Goal: Task Accomplishment & Management: Complete application form

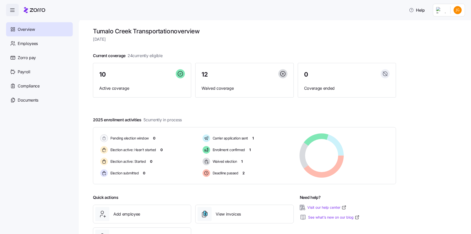
click at [16, 12] on span "button" at bounding box center [12, 10] width 12 height 12
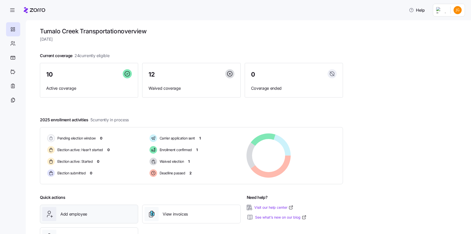
click at [68, 211] on span "Add employee" at bounding box center [73, 214] width 27 height 6
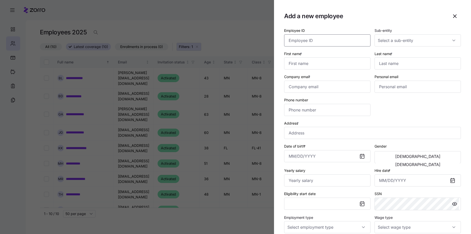
click at [342, 37] on input "Employee ID" at bounding box center [327, 40] width 86 height 12
click at [328, 62] on input "First name *" at bounding box center [327, 63] width 86 height 12
type input "Piper"
type input "[PERSON_NAME]"
click at [332, 86] on input "Company email *" at bounding box center [327, 87] width 86 height 12
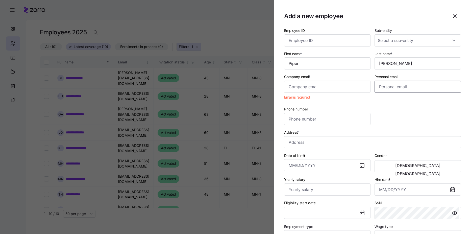
click at [394, 87] on input "Personal email" at bounding box center [417, 87] width 86 height 12
click at [379, 89] on input "[EMAIL_ADDRESS][DOMAIN_NAME]" at bounding box center [417, 87] width 86 height 12
type input "[EMAIL_ADDRESS][DOMAIN_NAME]"
click at [310, 84] on input "Company email *" at bounding box center [327, 87] width 86 height 12
click at [322, 87] on input "Company email *" at bounding box center [327, 87] width 86 height 12
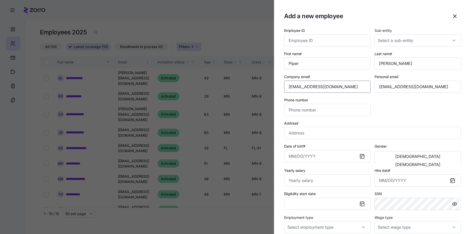
type input "[EMAIL_ADDRESS][DOMAIN_NAME]"
click at [300, 183] on input "Yearly salary" at bounding box center [327, 180] width 86 height 12
click at [316, 184] on input "Yearly salary" at bounding box center [327, 180] width 86 height 12
type input "$44,000"
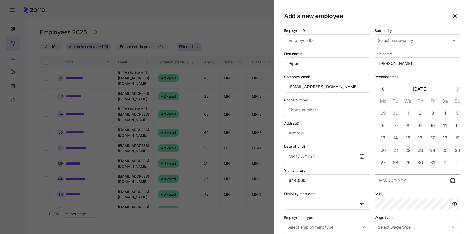
click at [406, 182] on input "Hire date *" at bounding box center [417, 180] width 86 height 12
click at [383, 144] on button "13" at bounding box center [383, 138] width 12 height 12
type input "[DATE]"
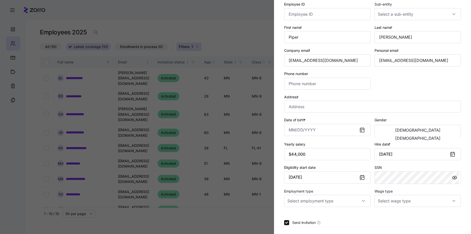
scroll to position [50, 0]
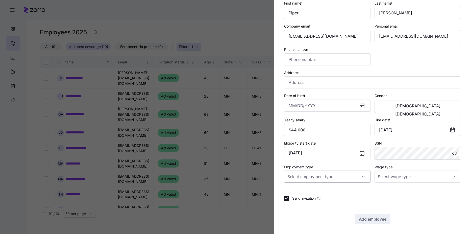
click at [362, 178] on input "Employment type" at bounding box center [327, 176] width 86 height 12
click at [356, 191] on div "Full Time" at bounding box center [326, 191] width 81 height 11
type input "Full Time"
click at [415, 181] on input "Wage type" at bounding box center [417, 176] width 86 height 12
click at [408, 191] on div "Salary" at bounding box center [415, 191] width 81 height 11
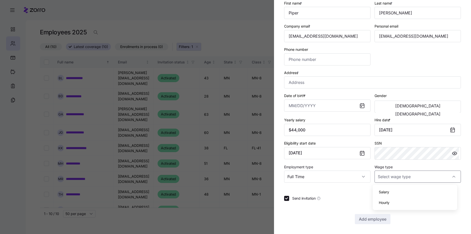
type input "Salary"
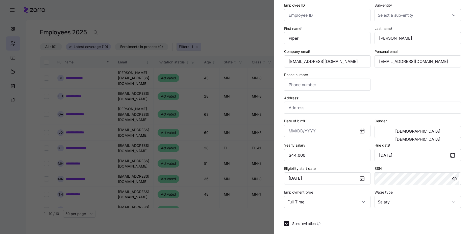
scroll to position [0, 0]
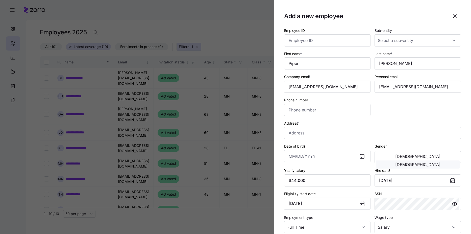
click at [422, 160] on button "[DEMOGRAPHIC_DATA]" at bounding box center [418, 164] width 84 height 8
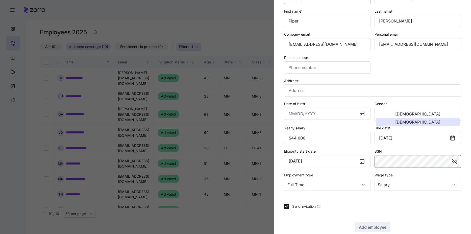
scroll to position [50, 0]
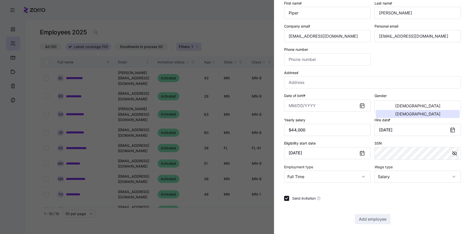
click at [249, 90] on div at bounding box center [235, 117] width 471 height 234
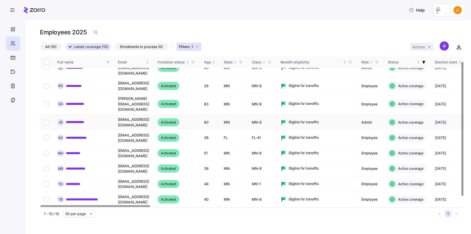
scroll to position [15, 0]
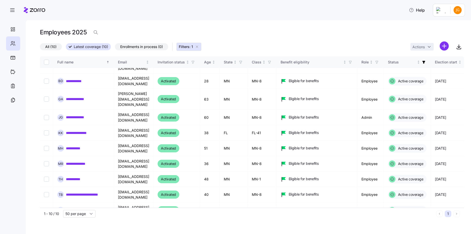
drag, startPoint x: 49, startPoint y: 49, endPoint x: 51, endPoint y: 51, distance: 3.2
click at [51, 51] on div "All (10) Latest coverage (10) Enrollments in process (0) Filters: 1 Actions" at bounding box center [252, 46] width 424 height 11
click at [11, 5] on span "button" at bounding box center [12, 10] width 12 height 12
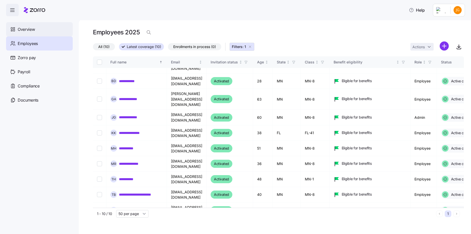
click at [30, 28] on span "Overview" at bounding box center [26, 29] width 17 height 6
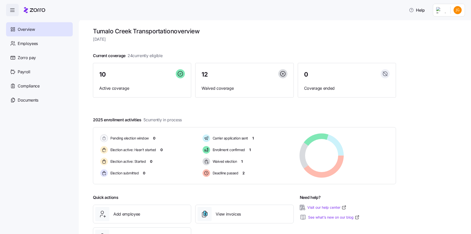
click at [31, 28] on span "Overview" at bounding box center [26, 29] width 17 height 6
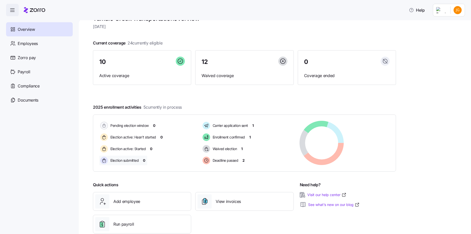
scroll to position [24, 0]
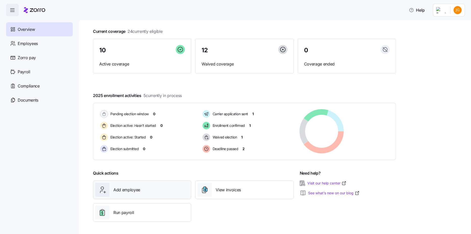
click at [131, 189] on span "Add employee" at bounding box center [126, 189] width 27 height 6
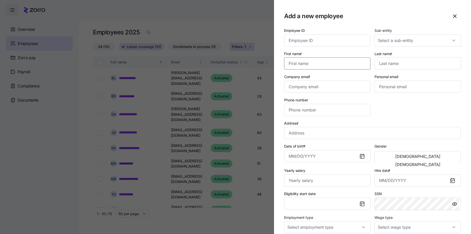
click at [313, 62] on input "First name *" at bounding box center [327, 63] width 86 height 12
type input "Piper"
type input "[PERSON_NAME]"
type input "[EMAIL_ADDRESS][DOMAIN_NAME]"
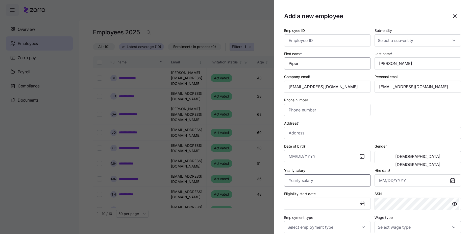
type input "$44,000"
click at [392, 181] on input "Hire date *" at bounding box center [417, 180] width 86 height 12
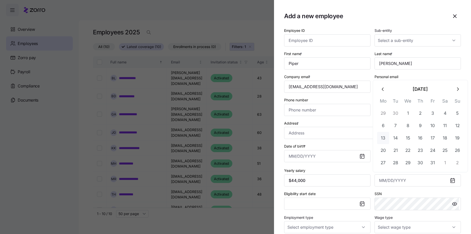
click at [387, 138] on button "13" at bounding box center [383, 138] width 12 height 12
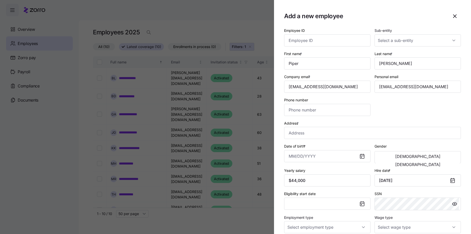
type input "[DATE]"
click at [424, 160] on button "[DEMOGRAPHIC_DATA]" at bounding box center [418, 164] width 84 height 8
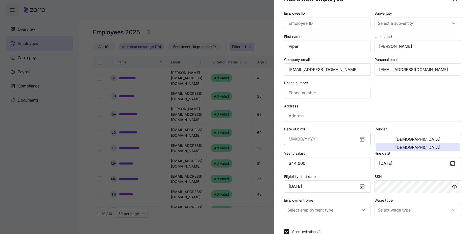
scroll to position [25, 0]
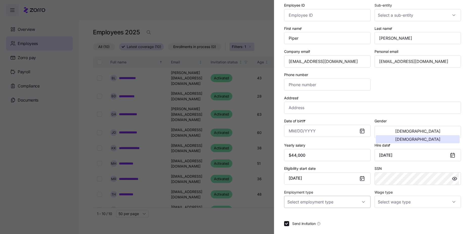
click at [362, 204] on input "Employment type" at bounding box center [327, 202] width 86 height 12
click at [352, 181] on div "Full Time" at bounding box center [326, 176] width 81 height 11
type input "Full Time"
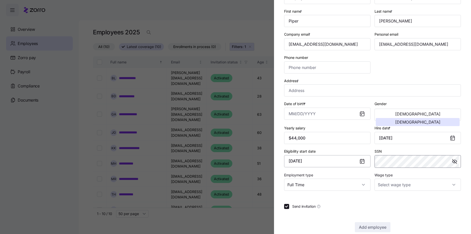
scroll to position [50, 0]
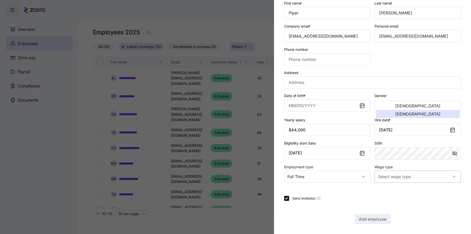
click at [386, 181] on input "Wage type" at bounding box center [417, 176] width 86 height 12
click at [383, 189] on div "Salary" at bounding box center [415, 191] width 81 height 11
type input "Salary"
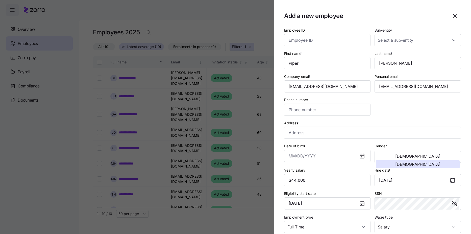
scroll to position [0, 0]
click at [450, 202] on span "button" at bounding box center [454, 204] width 8 height 8
